Goal: Information Seeking & Learning: Learn about a topic

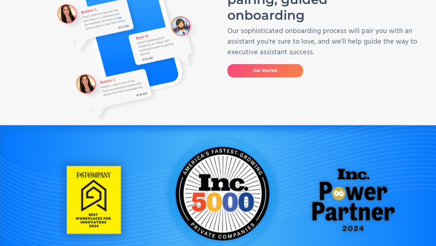
scroll to position [136, 0]
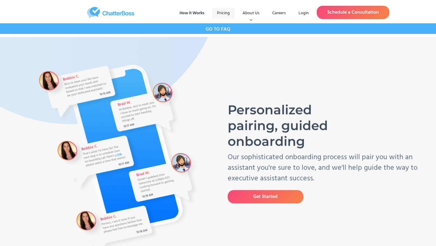
click at [225, 13] on link "Pricing" at bounding box center [223, 13] width 22 height 11
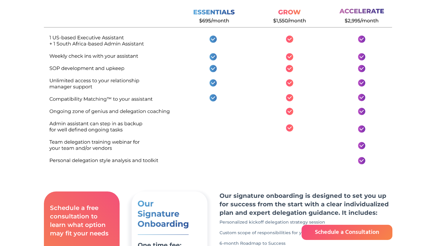
scroll to position [213, 0]
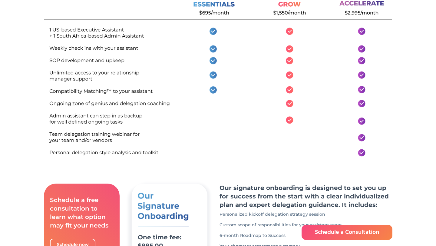
click at [51, 129] on img at bounding box center [218, 89] width 348 height 177
click at [50, 133] on img at bounding box center [218, 89] width 348 height 177
